Goal: Information Seeking & Learning: Understand process/instructions

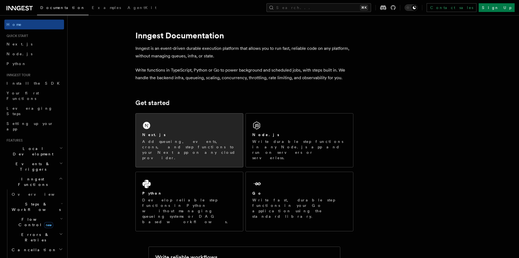
click at [175, 128] on div "Next.js Add queueing, events, crons, and step functions to your Next app on any…" at bounding box center [189, 141] width 107 height 54
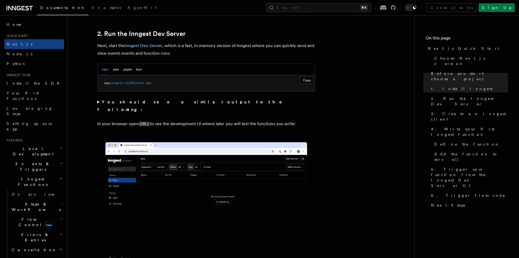
scroll to position [394, 0]
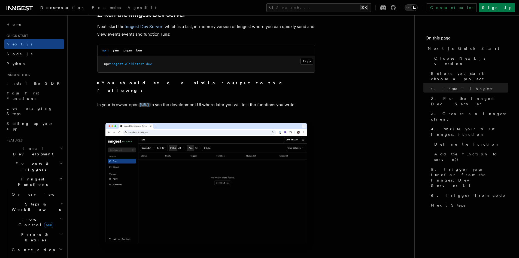
click at [129, 101] on p "In your browser open [URL] to see the development UI where later you will test …" at bounding box center [206, 105] width 218 height 8
click at [114, 101] on p "In your browser open [URL] to see the development UI where later you will test …" at bounding box center [206, 105] width 218 height 8
click at [98, 84] on summary "You should see a similar output to the following:" at bounding box center [206, 86] width 218 height 15
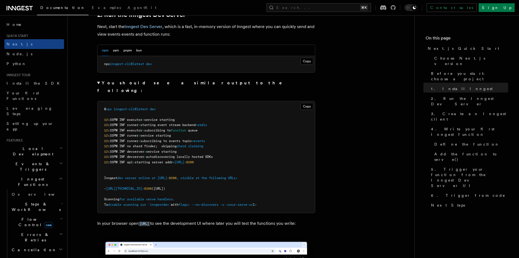
click at [98, 84] on summary "You should see a similar output to the following:" at bounding box center [206, 86] width 218 height 15
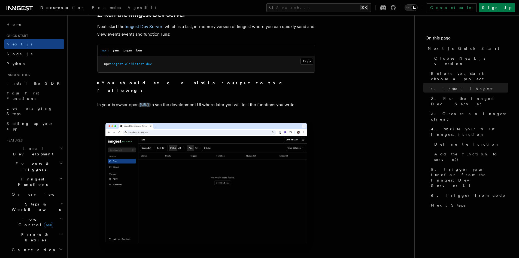
click at [221, 101] on p "In your browser open [URL] to see the development UI where later you will test …" at bounding box center [206, 105] width 218 height 8
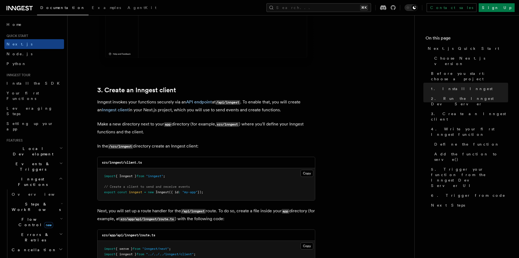
scroll to position [607, 0]
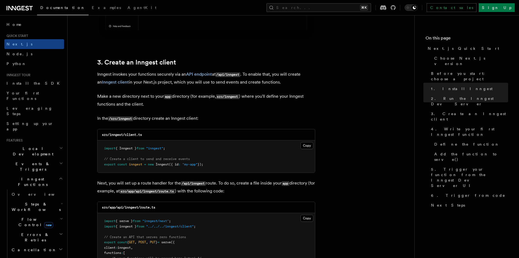
click at [161, 82] on p "Inngest invokes your functions securely via an API endpoint at /api/inngest . T…" at bounding box center [206, 79] width 218 height 16
click at [158, 78] on p "Inngest invokes your functions securely via an API endpoint at /api/inngest . T…" at bounding box center [206, 79] width 218 height 16
click at [184, 80] on p "Inngest invokes your functions securely via an API endpoint at /api/inngest . T…" at bounding box center [206, 79] width 218 height 16
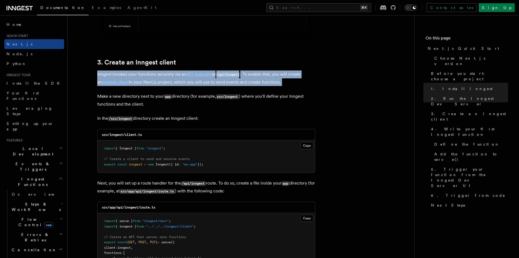
click at [184, 80] on p "Inngest invokes your functions securely via an API endpoint at /api/inngest . T…" at bounding box center [206, 79] width 218 height 16
click at [229, 85] on p "Inngest invokes your functions securely via an API endpoint at /api/inngest . T…" at bounding box center [206, 79] width 218 height 16
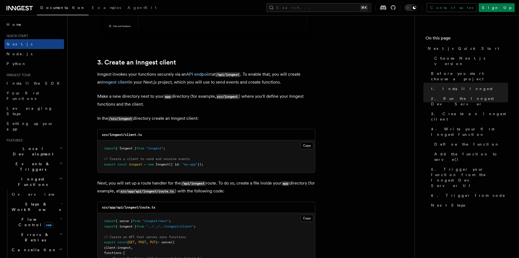
click at [162, 81] on p "Inngest invokes your functions securely via an API endpoint at /api/inngest . T…" at bounding box center [206, 79] width 218 height 16
click at [192, 83] on p "Inngest invokes your functions securely via an API endpoint at /api/inngest . T…" at bounding box center [206, 79] width 218 height 16
click at [218, 83] on p "Inngest invokes your functions securely via an API endpoint at /api/inngest . T…" at bounding box center [206, 79] width 218 height 16
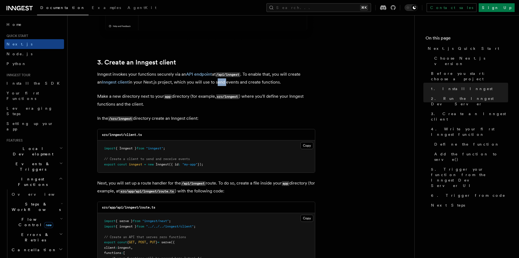
click at [218, 83] on p "Inngest invokes your functions securely via an API endpoint at /api/inngest . T…" at bounding box center [206, 79] width 218 height 16
click at [237, 82] on p "Inngest invokes your functions securely via an API endpoint at /api/inngest . T…" at bounding box center [206, 79] width 218 height 16
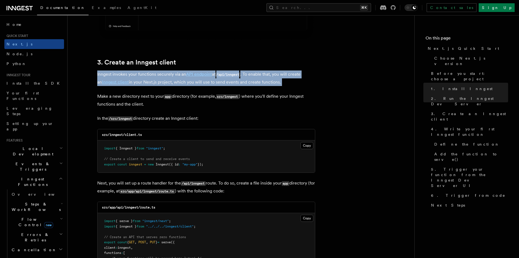
click at [237, 82] on p "Inngest invokes your functions securely via an API endpoint at /api/inngest . T…" at bounding box center [206, 79] width 218 height 16
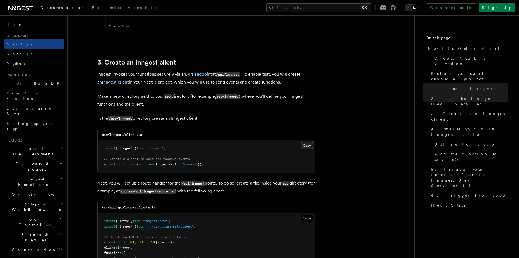
click at [310, 143] on button "Copy Copied" at bounding box center [307, 145] width 13 height 7
drag, startPoint x: 262, startPoint y: 97, endPoint x: 268, endPoint y: 97, distance: 6.3
click at [268, 97] on p "Make a new directory next to your app directory (for example, src/inngest ) whe…" at bounding box center [206, 101] width 218 height 16
drag, startPoint x: 112, startPoint y: 105, endPoint x: 129, endPoint y: 105, distance: 16.6
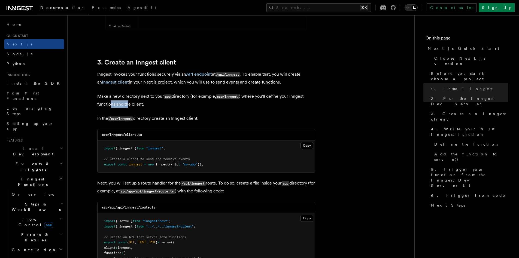
click at [129, 105] on p "Make a new directory next to your app directory (for example, src/inngest ) whe…" at bounding box center [206, 101] width 218 height 16
drag, startPoint x: 151, startPoint y: 120, endPoint x: 186, endPoint y: 118, distance: 35.5
click at [186, 118] on p "In the /src/inngest directory create an Inngest client:" at bounding box center [206, 119] width 218 height 8
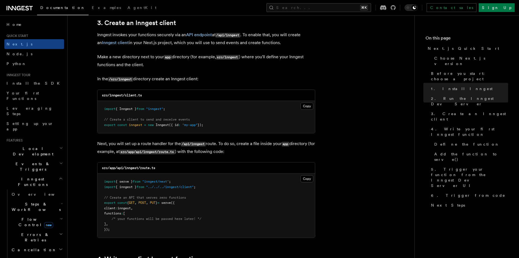
scroll to position [654, 0]
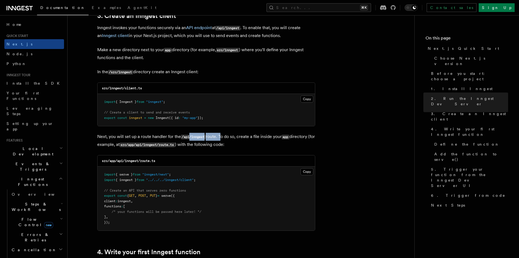
drag, startPoint x: 190, startPoint y: 136, endPoint x: 220, endPoint y: 138, distance: 30.6
click at [220, 138] on p "Next, you will set up a route handler for the /api/inngest route. To do so, cre…" at bounding box center [206, 141] width 218 height 16
click at [236, 136] on p "Next, you will set up a route handler for the /api/inngest route. To do so, cre…" at bounding box center [206, 141] width 218 height 16
drag, startPoint x: 224, startPoint y: 137, endPoint x: 262, endPoint y: 137, distance: 38.2
click at [262, 137] on p "Next, you will set up a route handler for the /api/inngest route. To do so, cre…" at bounding box center [206, 141] width 218 height 16
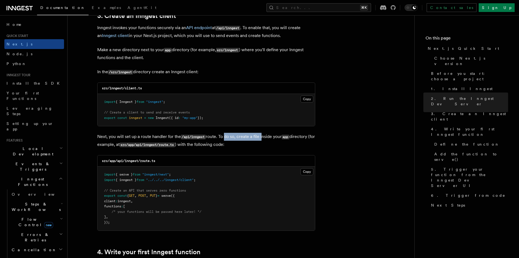
click at [262, 137] on p "Next, you will set up a route handler for the /api/inngest route. To do so, cre…" at bounding box center [206, 141] width 218 height 16
drag, startPoint x: 129, startPoint y: 141, endPoint x: 149, endPoint y: 142, distance: 19.4
click at [149, 142] on p "Next, you will set up a route handler for the /api/inngest route. To do so, cre…" at bounding box center [206, 141] width 218 height 16
click at [165, 140] on p "Next, you will set up a route handler for the /api/inngest route. To do so, cre…" at bounding box center [206, 141] width 218 height 16
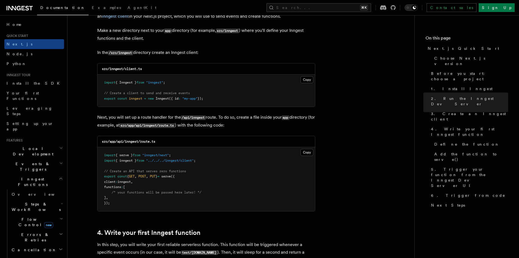
scroll to position [677, 0]
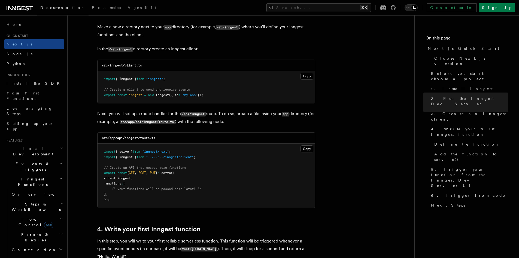
click at [157, 115] on p "Next, you will set up a route handler for the /api/inngest route. To do so, cre…" at bounding box center [206, 118] width 218 height 16
click at [143, 115] on p "Next, you will set up a route handler for the /api/inngest route. To do so, cre…" at bounding box center [206, 118] width 218 height 16
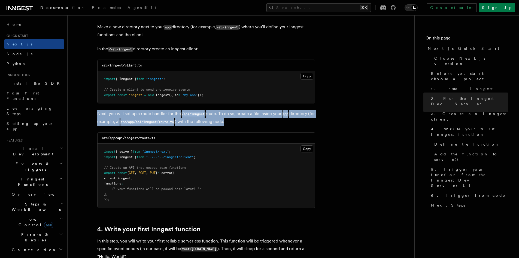
click at [143, 115] on p "Next, you will set up a route handler for the /api/inngest route. To do so, cre…" at bounding box center [206, 118] width 218 height 16
click at [173, 115] on p "Next, you will set up a route handler for the /api/inngest route. To do so, cre…" at bounding box center [206, 118] width 218 height 16
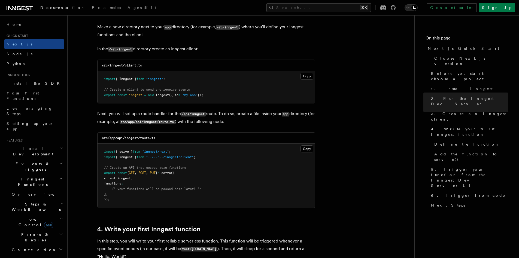
click at [204, 113] on code "/api/inngest" at bounding box center [193, 114] width 25 height 5
click at [226, 114] on p "Next, you will set up a route handler for the /api/inngest route. To do so, cre…" at bounding box center [206, 118] width 218 height 16
drag, startPoint x: 236, startPoint y: 114, endPoint x: 274, endPoint y: 112, distance: 37.7
click at [274, 112] on p "Next, you will set up a route handler for the /api/inngest route. To do so, cre…" at bounding box center [206, 118] width 218 height 16
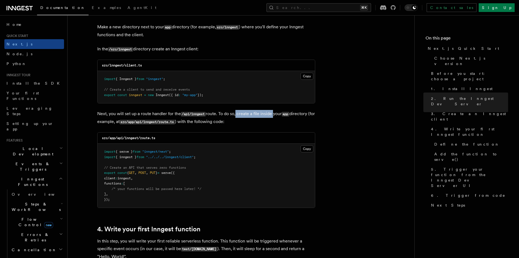
click at [274, 112] on p "Next, you will set up a route handler for the /api/inngest route. To do so, cre…" at bounding box center [206, 118] width 218 height 16
drag, startPoint x: 110, startPoint y: 122, endPoint x: 129, endPoint y: 121, distance: 18.5
click at [129, 121] on p "Next, you will set up a route handler for the /api/inngest route. To do so, cre…" at bounding box center [206, 118] width 218 height 16
click at [162, 122] on code "src/app/api/inngest/route.ts" at bounding box center [147, 122] width 55 height 5
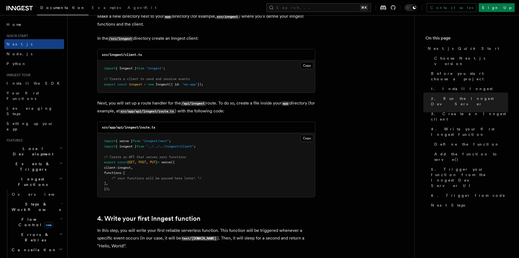
scroll to position [694, 0]
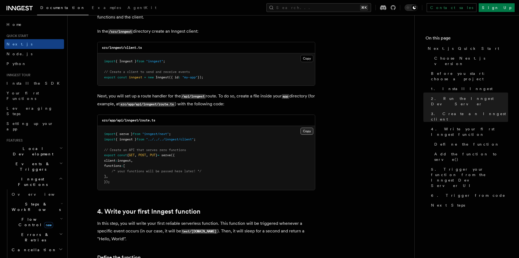
click at [309, 132] on button "Copy Copied" at bounding box center [307, 131] width 13 height 7
drag, startPoint x: 234, startPoint y: 96, endPoint x: 261, endPoint y: 98, distance: 27.3
click at [261, 98] on p "Next, you will set up a route handler for the /api/inngest route. To do so, cre…" at bounding box center [206, 100] width 218 height 16
click at [203, 106] on p "Next, you will set up a route handler for the /api/inngest route. To do so, cre…" at bounding box center [206, 100] width 218 height 16
drag, startPoint x: 196, startPoint y: 105, endPoint x: 222, endPoint y: 106, distance: 26.7
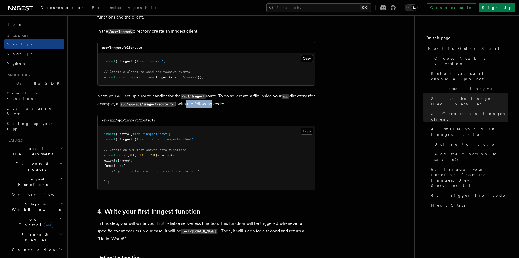
click at [222, 106] on p "Next, you will set up a route handler for the /api/inngest route. To do so, cre…" at bounding box center [206, 100] width 218 height 16
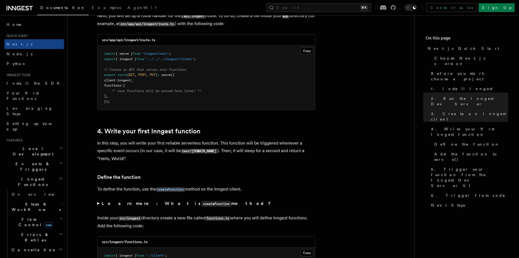
scroll to position [826, 0]
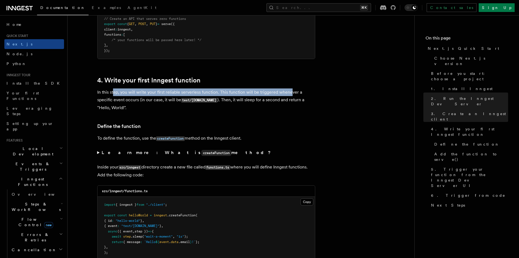
drag, startPoint x: 113, startPoint y: 92, endPoint x: 290, endPoint y: 91, distance: 176.4
click at [290, 91] on p "In this step, you will write your first reliable serverless function. This func…" at bounding box center [206, 100] width 218 height 23
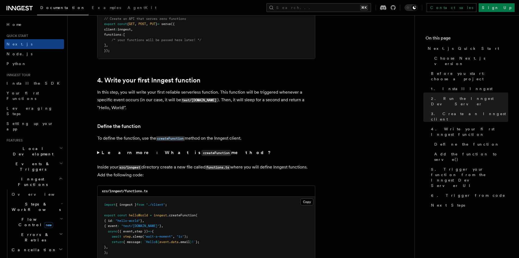
click at [142, 99] on p "In this step, you will write your first reliable serverless function. This func…" at bounding box center [206, 100] width 218 height 23
drag, startPoint x: 125, startPoint y: 101, endPoint x: 158, endPoint y: 101, distance: 32.7
click at [158, 101] on p "In this step, you will write your first reliable serverless function. This func…" at bounding box center [206, 100] width 218 height 23
drag, startPoint x: 234, startPoint y: 101, endPoint x: 285, endPoint y: 99, distance: 50.8
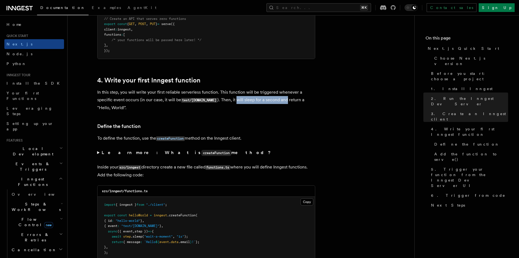
click at [285, 99] on p "In this step, you will write your first reliable serverless function. This func…" at bounding box center [206, 100] width 218 height 23
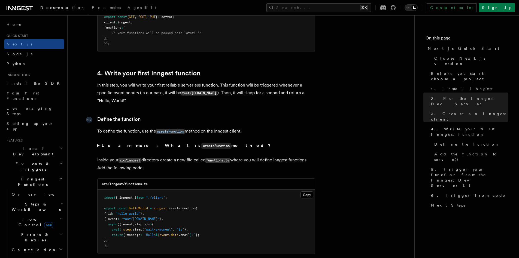
scroll to position [842, 0]
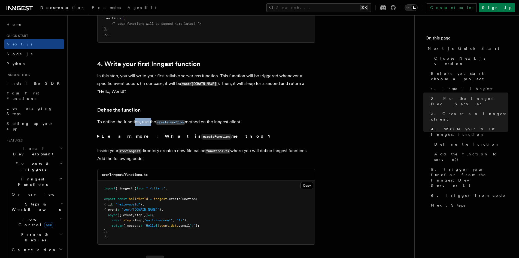
drag, startPoint x: 134, startPoint y: 121, endPoint x: 151, endPoint y: 121, distance: 16.6
click at [151, 121] on p "To define the function, use the createFunction method on the Inngest client." at bounding box center [206, 122] width 218 height 8
drag, startPoint x: 206, startPoint y: 122, endPoint x: 215, endPoint y: 122, distance: 9.5
click at [215, 122] on p "To define the function, use the createFunction method on the Inngest client." at bounding box center [206, 122] width 218 height 8
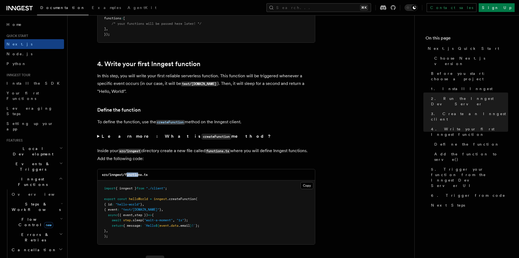
drag, startPoint x: 126, startPoint y: 175, endPoint x: 140, endPoint y: 176, distance: 13.4
click at [140, 176] on code "src/inngest/functions.ts" at bounding box center [125, 175] width 46 height 4
drag, startPoint x: 168, startPoint y: 152, endPoint x: 186, endPoint y: 150, distance: 18.1
click at [186, 150] on p "Inside your src/inngest directory create a new file called functions.ts where y…" at bounding box center [206, 155] width 218 height 16
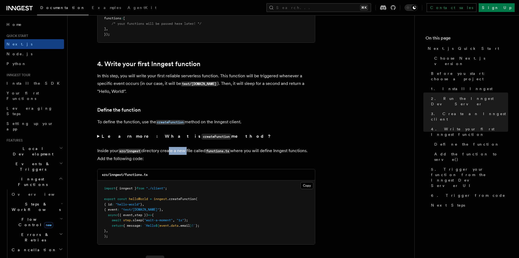
click at [186, 150] on p "Inside your src/inngest directory create a new file called functions.ts where y…" at bounding box center [206, 155] width 218 height 16
drag, startPoint x: 117, startPoint y: 161, endPoint x: 122, endPoint y: 160, distance: 5.2
click at [122, 160] on p "Inside your src/inngest directory create a new file called functions.ts where y…" at bounding box center [206, 155] width 218 height 16
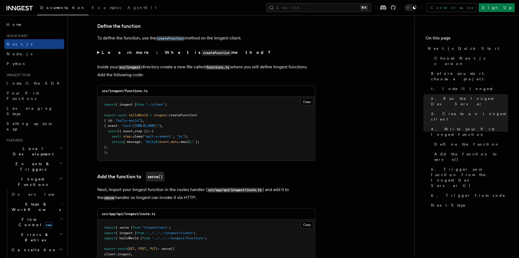
scroll to position [930, 0]
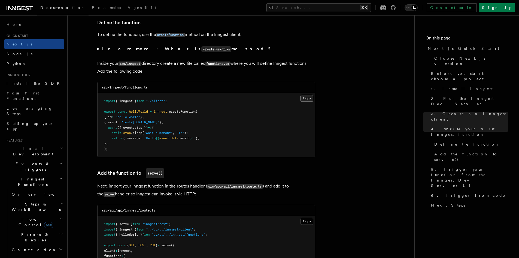
click at [311, 97] on button "Copy Copied" at bounding box center [307, 98] width 13 height 7
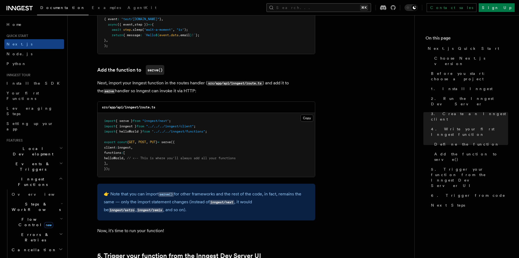
scroll to position [1037, 0]
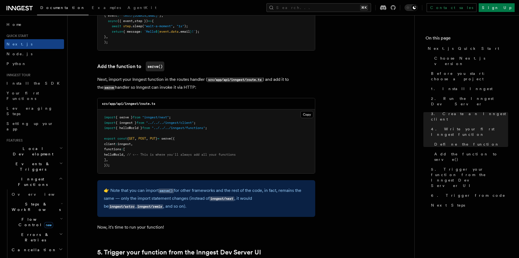
click at [156, 88] on p "Next, import your Inngest function in the routes handler ( src/app/api/inngest/…" at bounding box center [206, 84] width 218 height 16
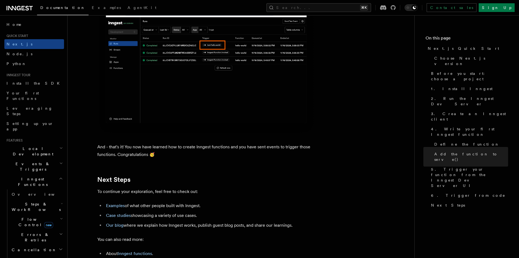
scroll to position [3410, 0]
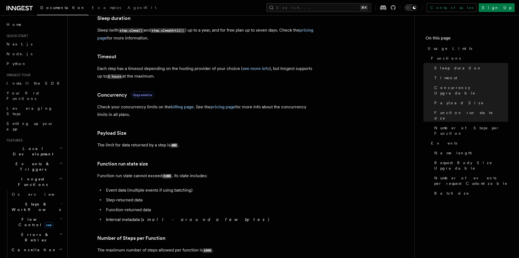
scroll to position [268, 0]
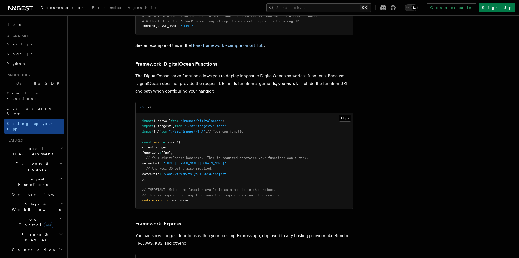
scroll to position [1315, 0]
